Goal: Information Seeking & Learning: Learn about a topic

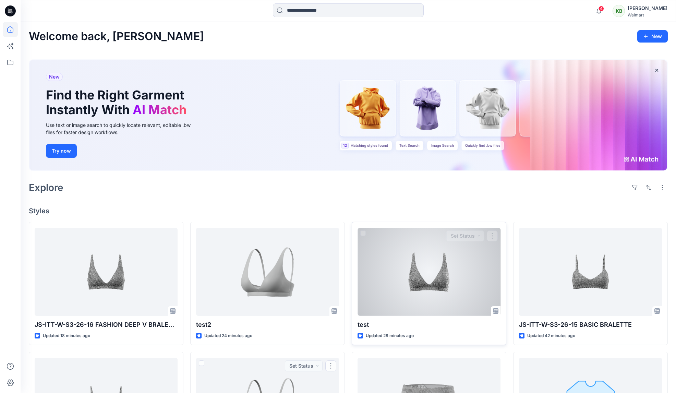
scroll to position [89, 0]
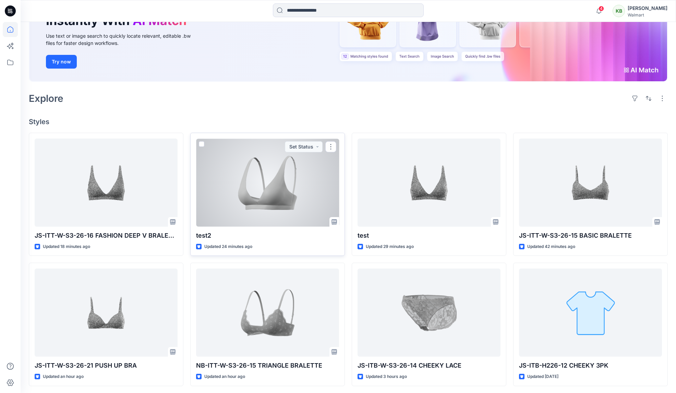
click at [266, 201] on div at bounding box center [267, 183] width 143 height 88
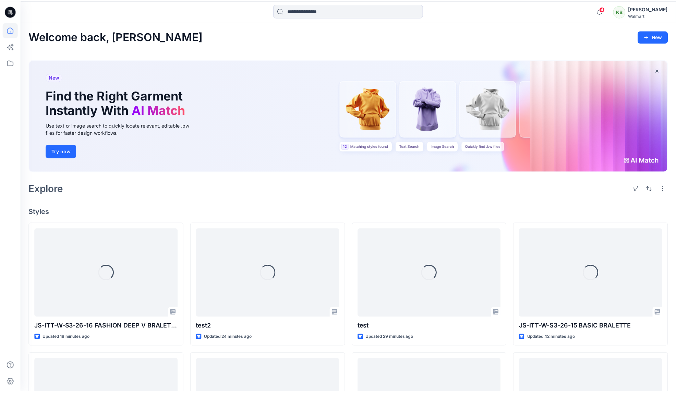
scroll to position [89, 0]
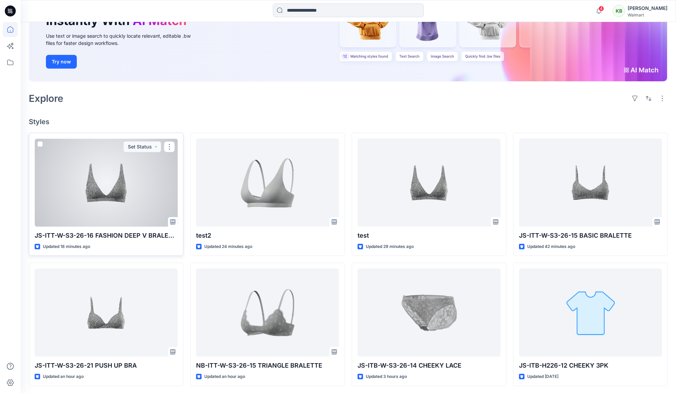
click at [133, 189] on div at bounding box center [106, 183] width 143 height 88
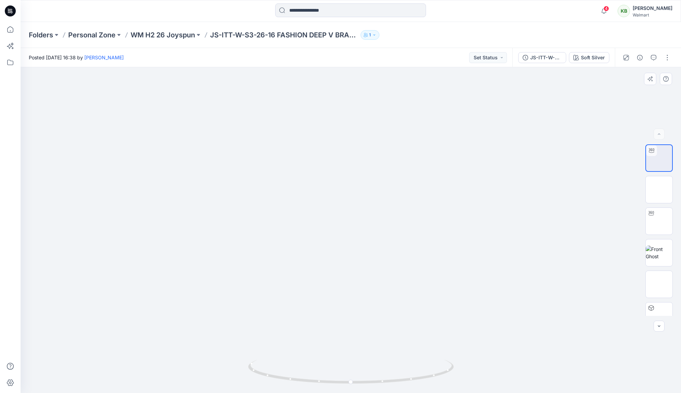
drag, startPoint x: 387, startPoint y: 161, endPoint x: 390, endPoint y: 287, distance: 126.2
click at [158, 35] on p "WM H2 26 Joyspun" at bounding box center [163, 35] width 64 height 10
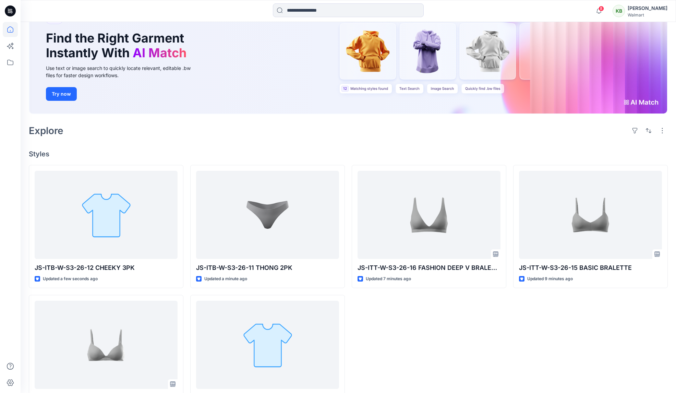
scroll to position [89, 0]
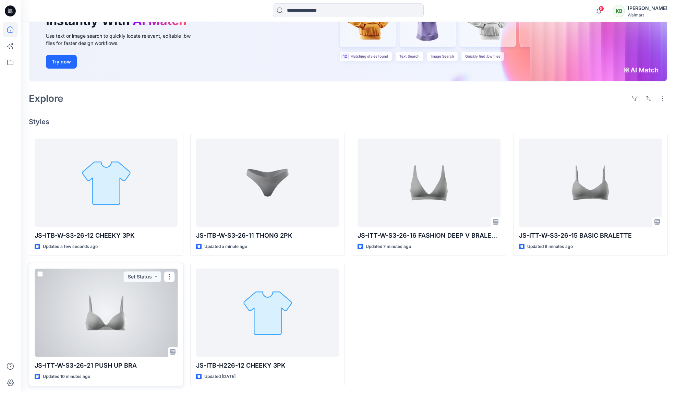
click at [126, 305] on div at bounding box center [106, 312] width 143 height 88
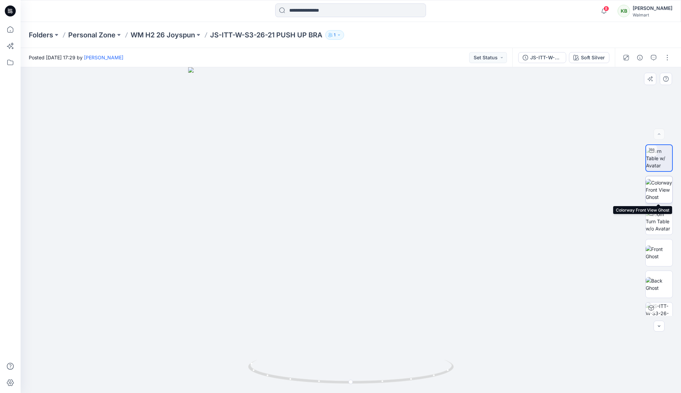
click at [664, 198] on img at bounding box center [659, 190] width 27 height 22
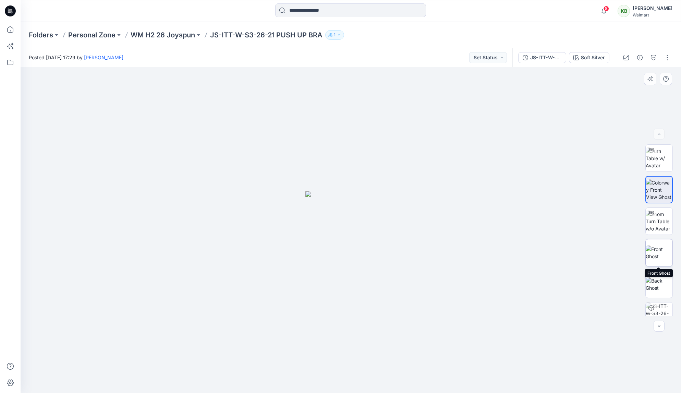
click at [665, 251] on img at bounding box center [659, 253] width 27 height 14
click at [657, 291] on img at bounding box center [659, 284] width 27 height 14
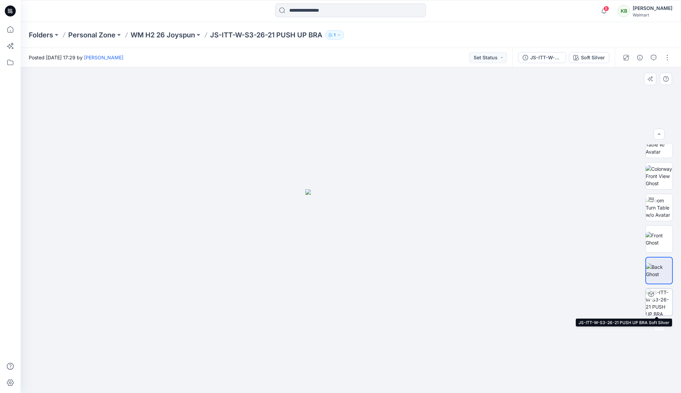
click at [660, 307] on img at bounding box center [659, 302] width 27 height 27
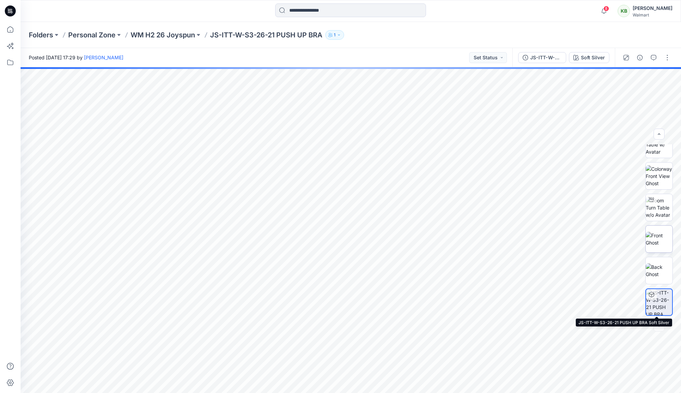
click at [664, 235] on img at bounding box center [659, 239] width 27 height 14
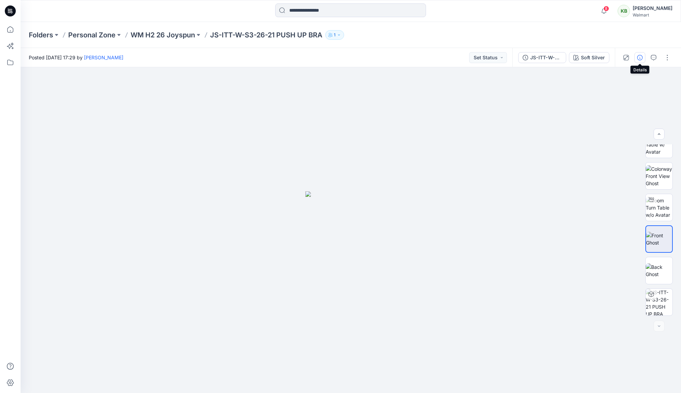
click at [640, 54] on button "button" at bounding box center [640, 57] width 11 height 11
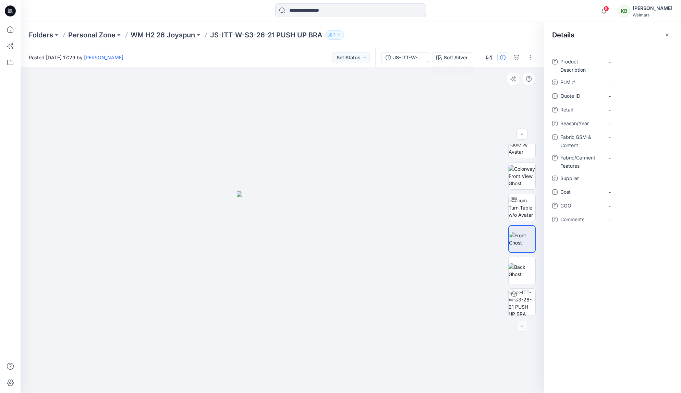
click at [419, 124] on div at bounding box center [283, 230] width 524 height 326
click at [668, 36] on icon "button" at bounding box center [667, 34] width 5 height 5
